Goal: Task Accomplishment & Management: Use online tool/utility

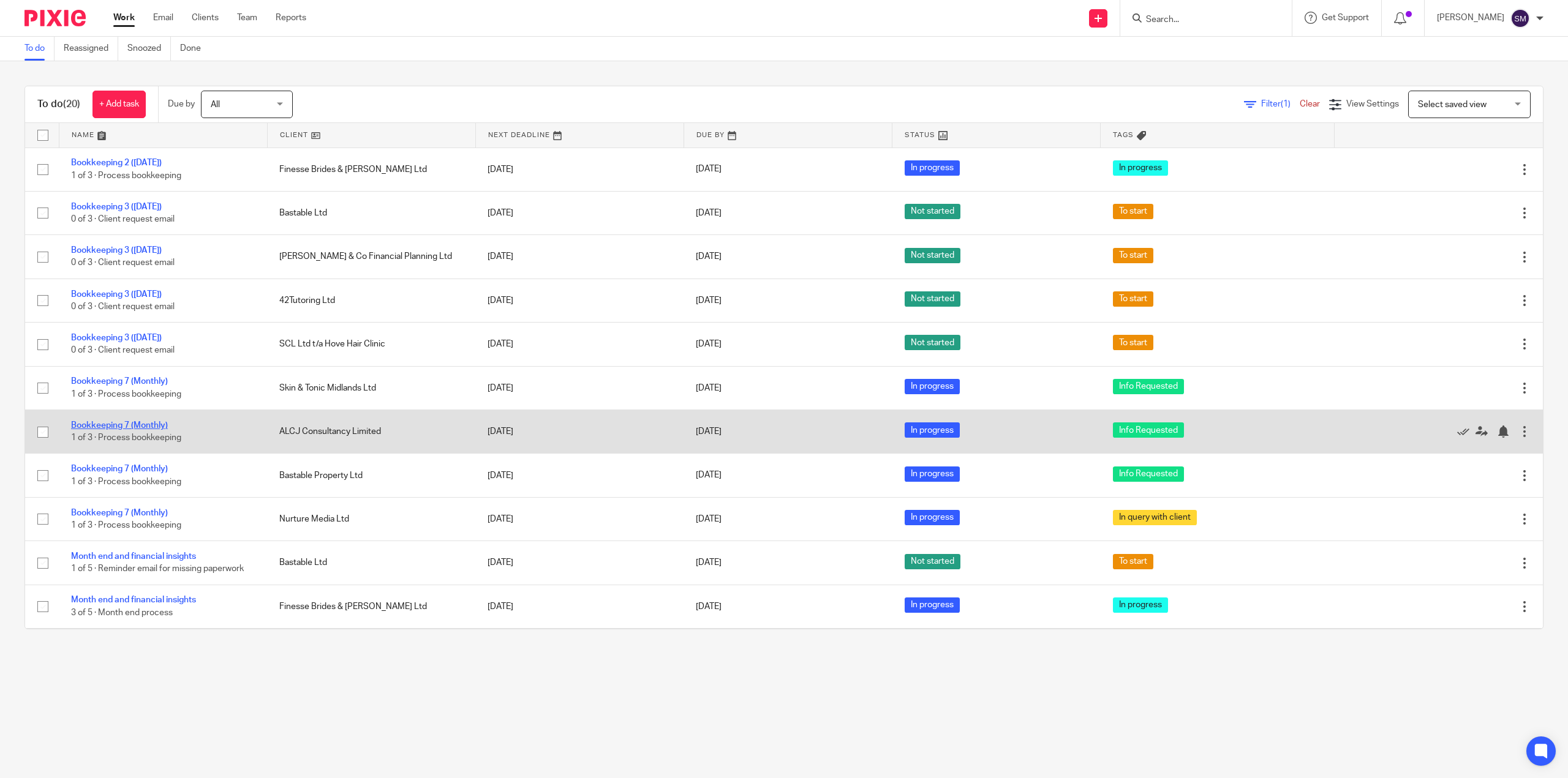
drag, startPoint x: 140, startPoint y: 430, endPoint x: 126, endPoint y: 426, distance: 14.6
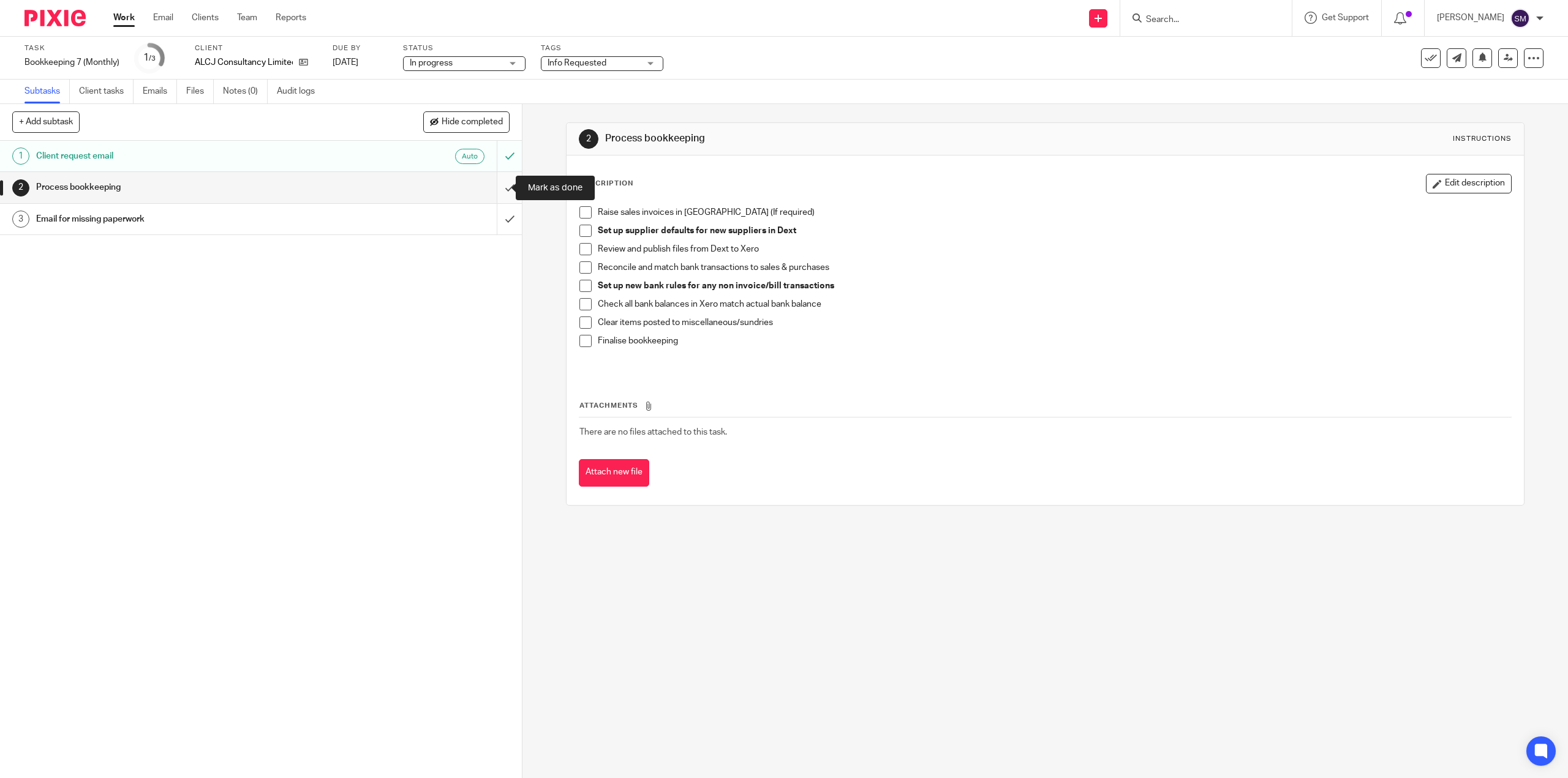
click at [489, 189] on input "submit" at bounding box center [260, 187] width 522 height 31
click at [501, 186] on input "submit" at bounding box center [260, 187] width 522 height 31
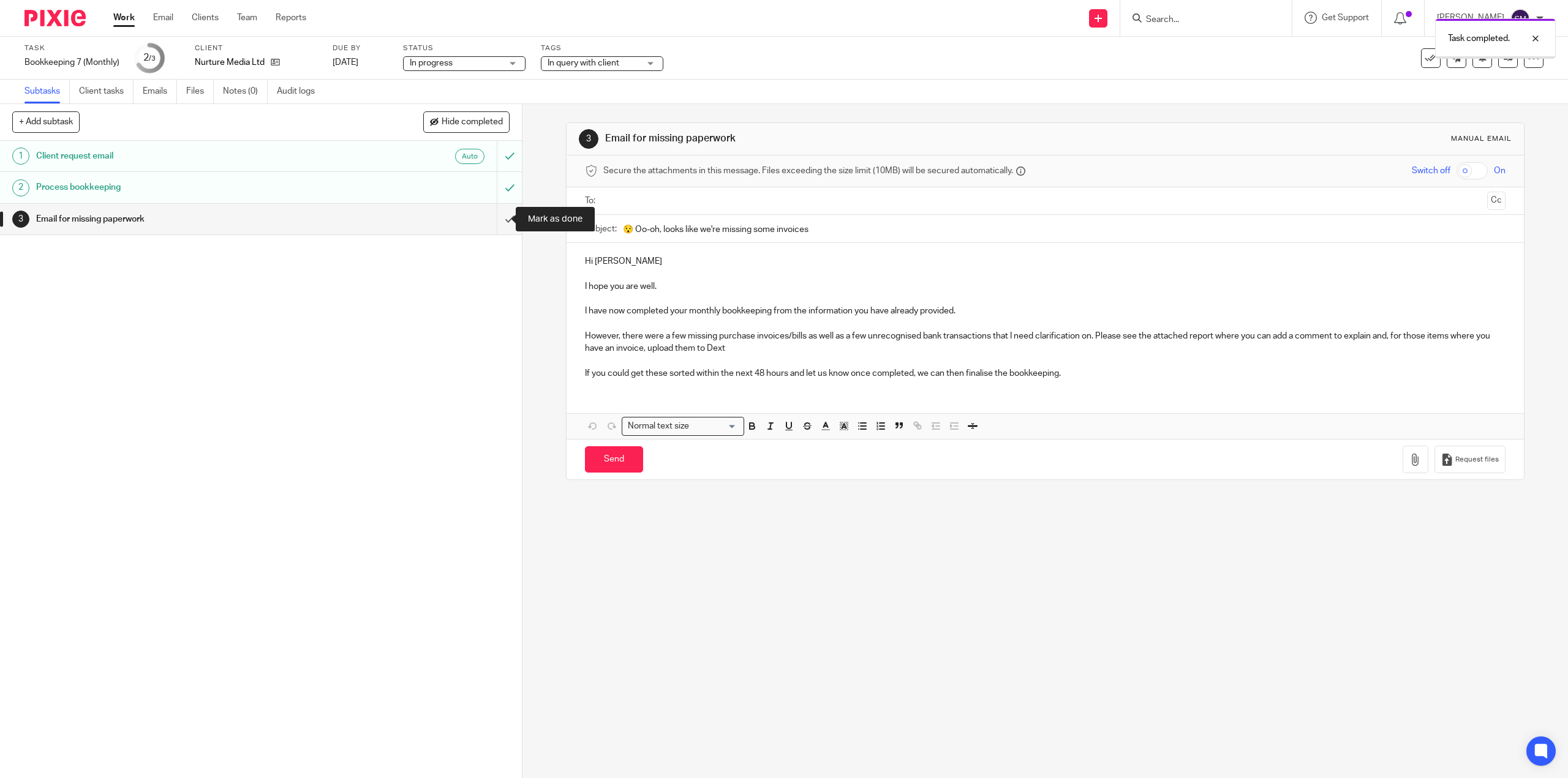
drag, startPoint x: 499, startPoint y: 220, endPoint x: 524, endPoint y: 208, distance: 27.7
click at [500, 220] on input "submit" at bounding box center [260, 220] width 522 height 31
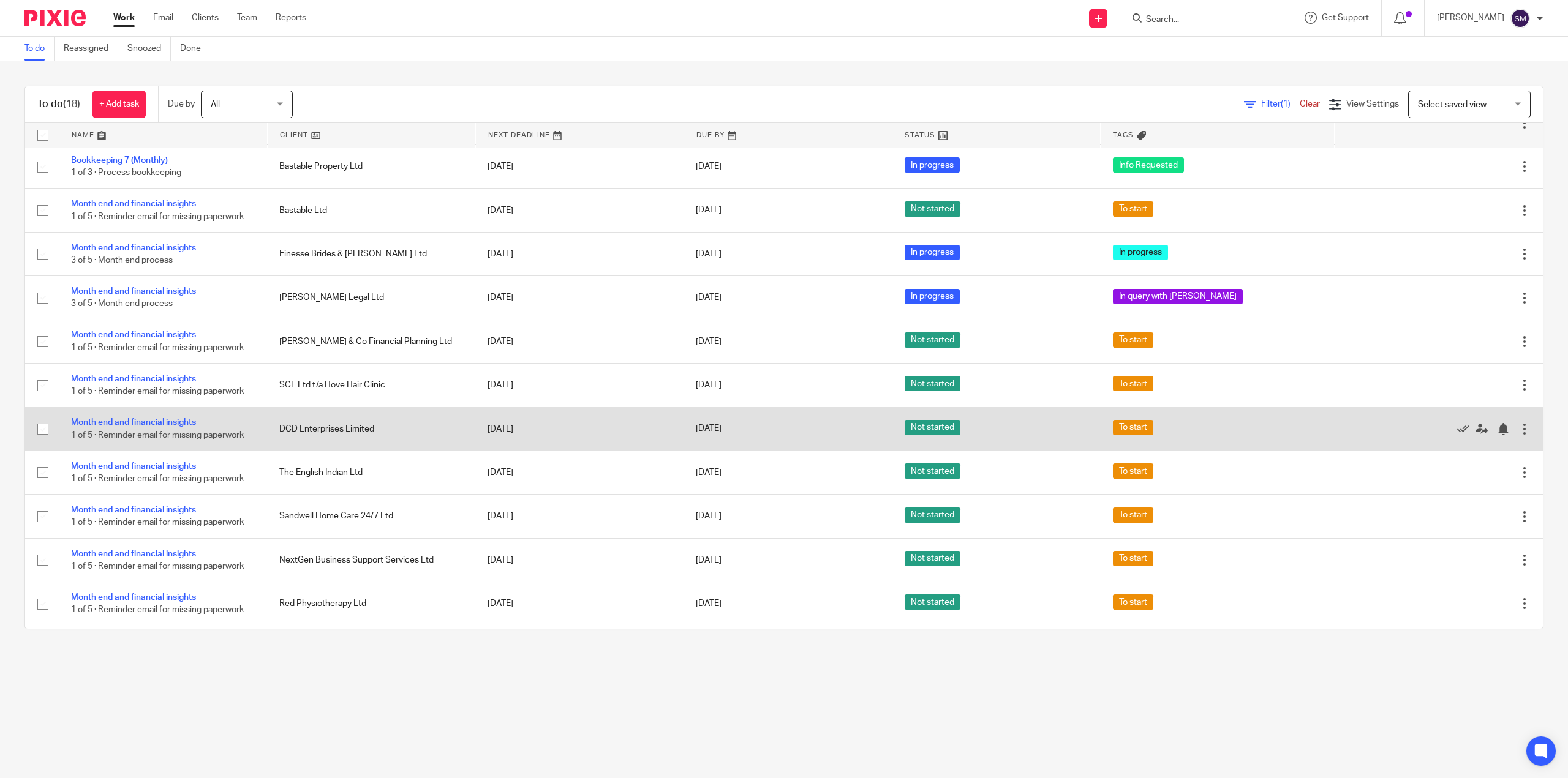
scroll to position [306, 0]
